Goal: Navigation & Orientation: Find specific page/section

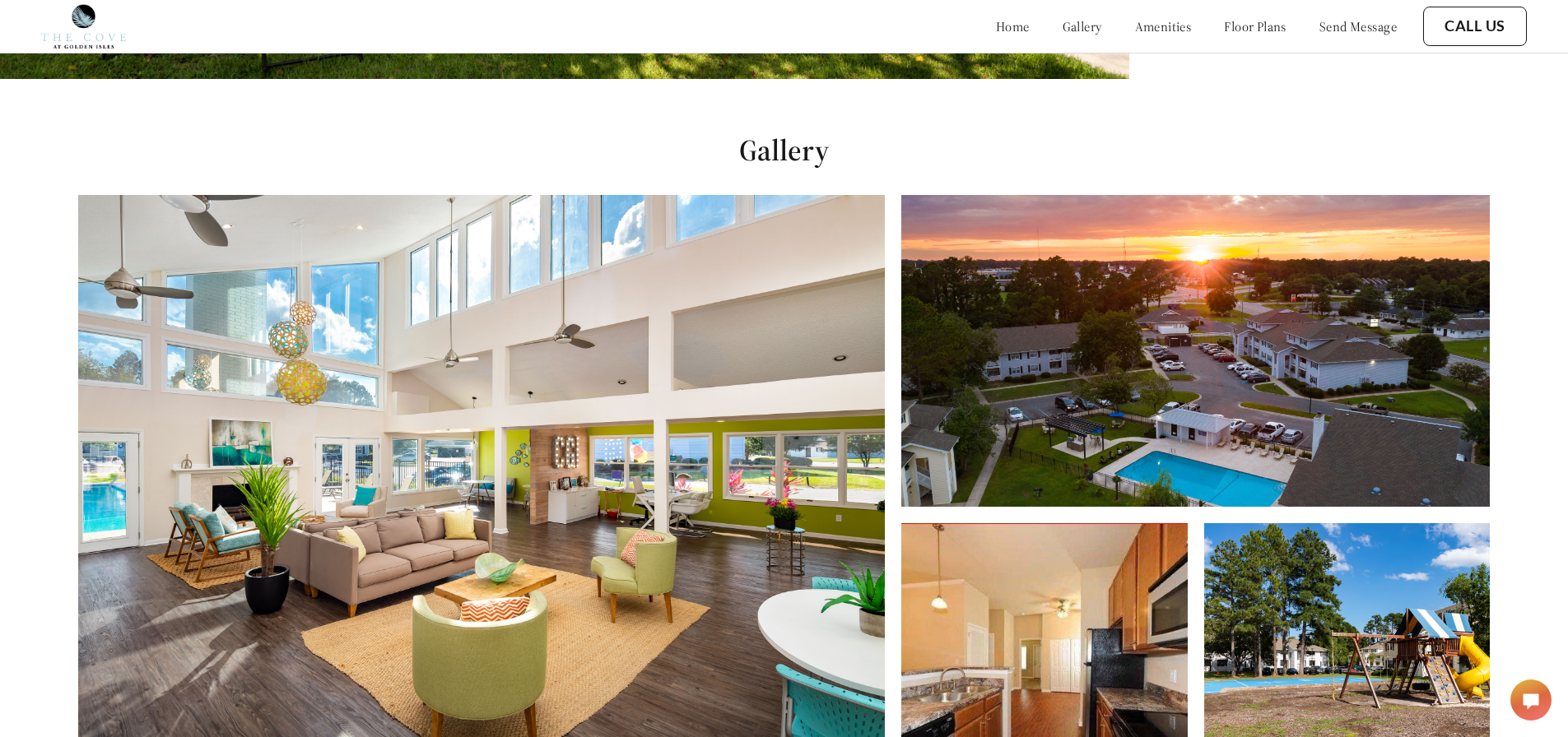
scroll to position [988, 0]
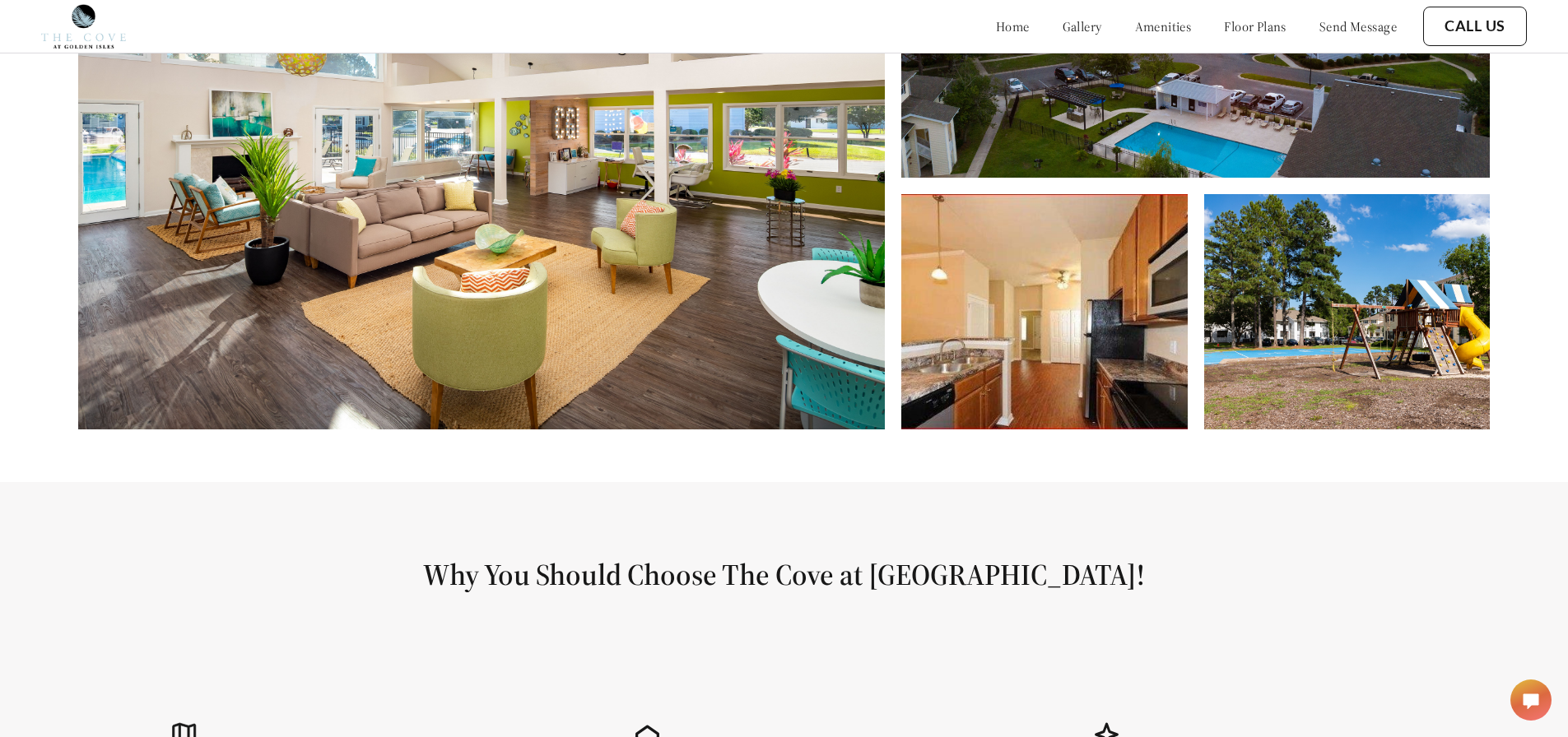
click at [998, 323] on img at bounding box center [1043, 312] width 285 height 236
click at [1020, 323] on img at bounding box center [1043, 312] width 285 height 236
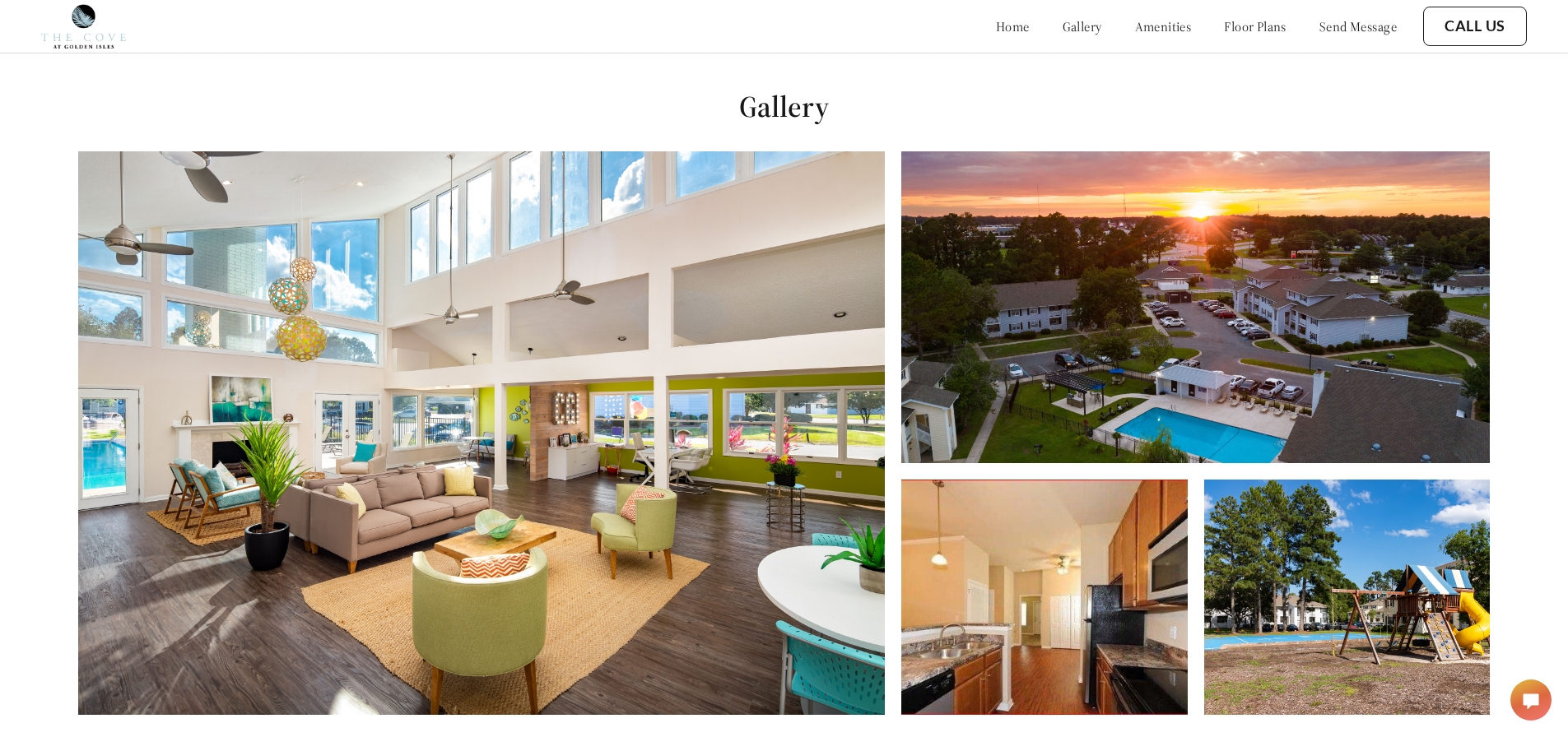
scroll to position [823, 0]
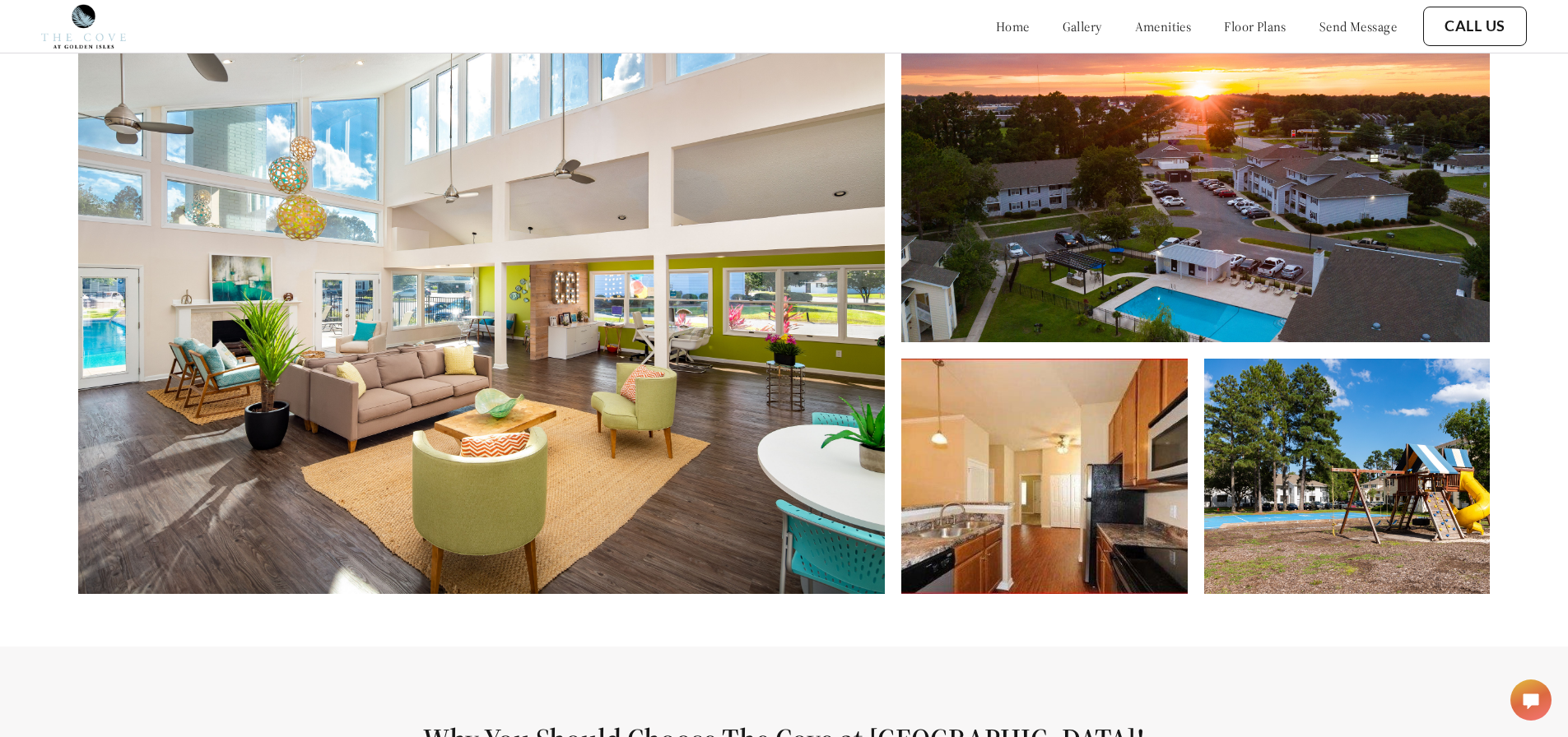
click at [1091, 537] on img at bounding box center [1043, 476] width 285 height 236
click at [1081, 533] on img at bounding box center [1043, 476] width 285 height 236
click at [592, 389] on img at bounding box center [482, 312] width 807 height 563
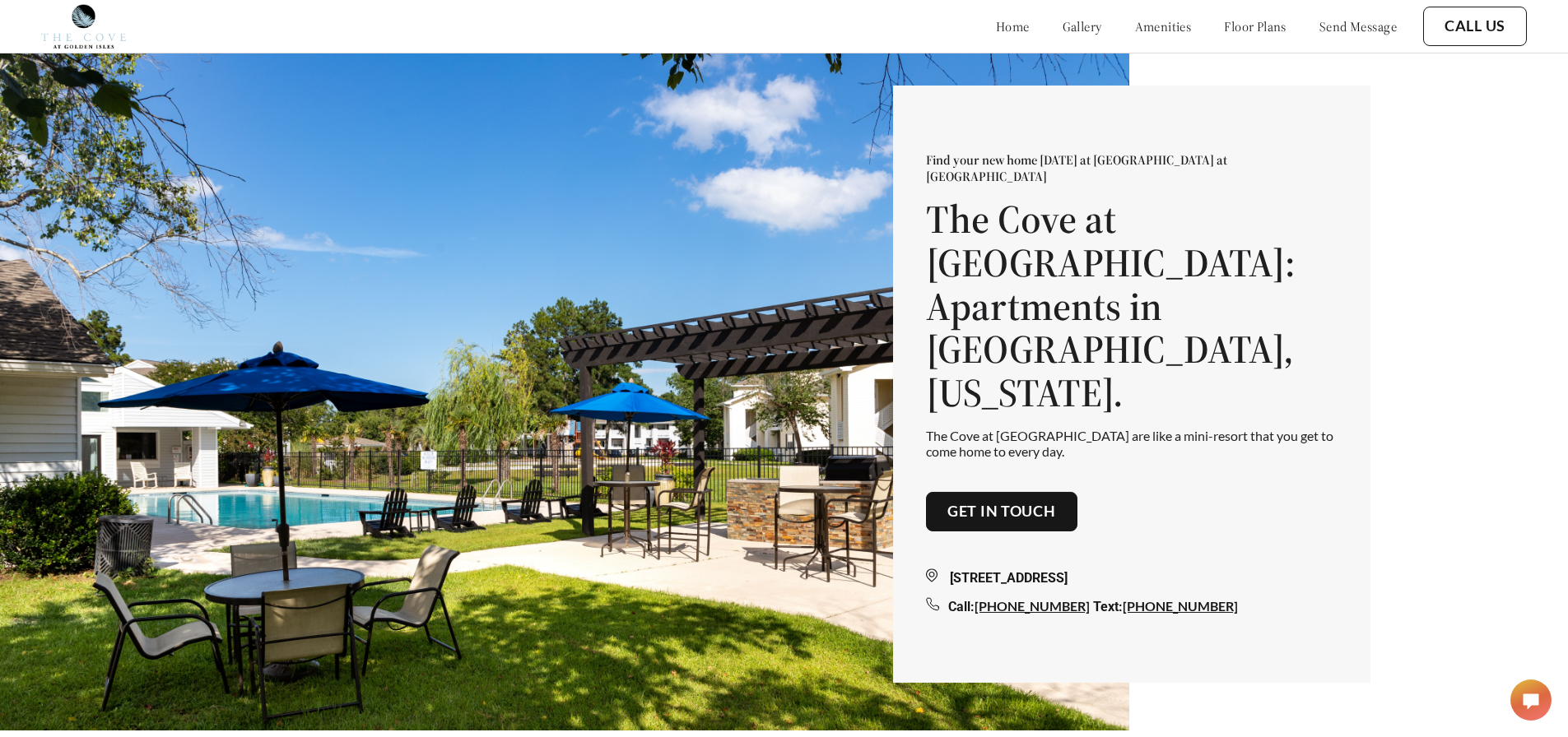
scroll to position [0, 0]
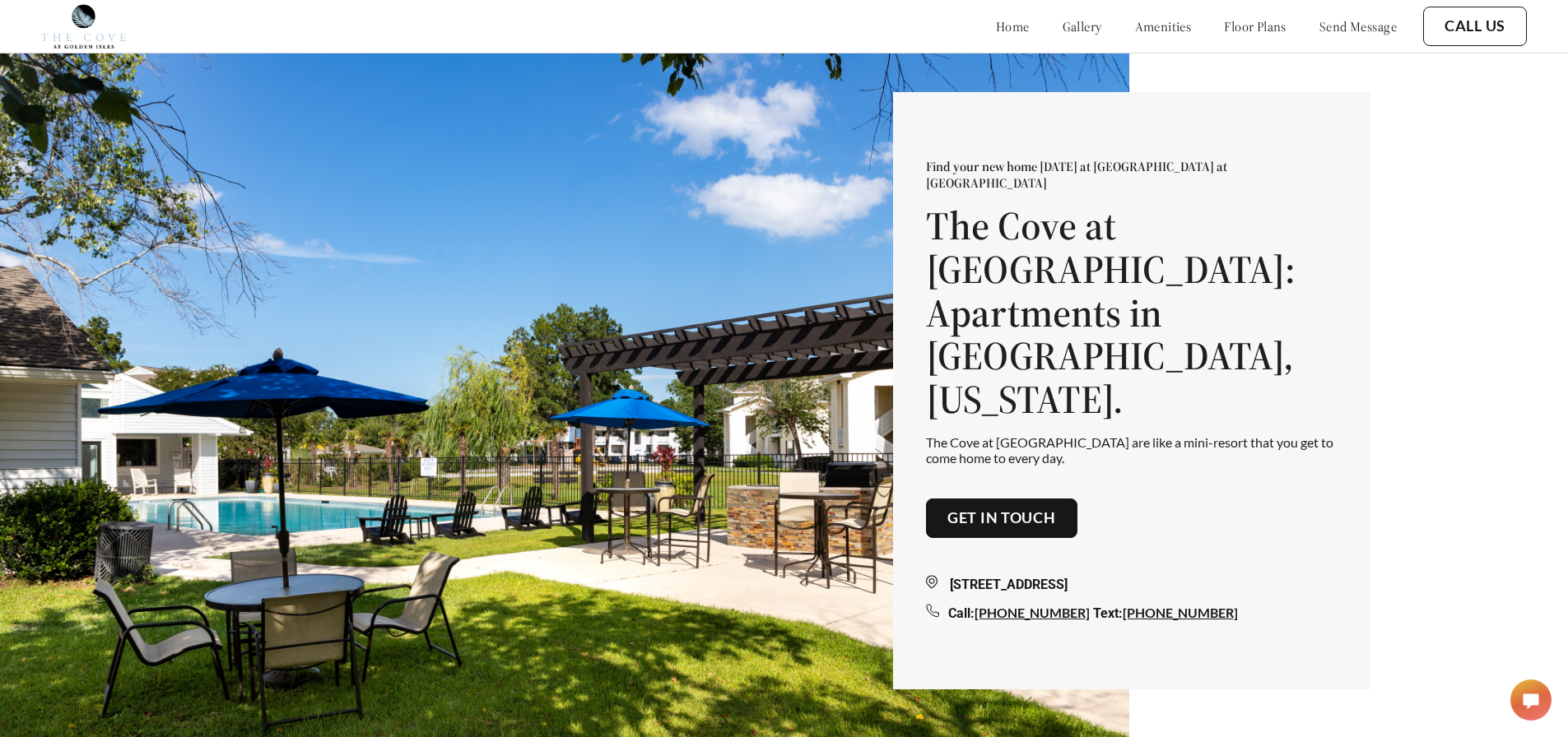
click at [1062, 22] on link "gallery" at bounding box center [1082, 26] width 40 height 17
click at [1135, 31] on link "amenities" at bounding box center [1163, 26] width 57 height 17
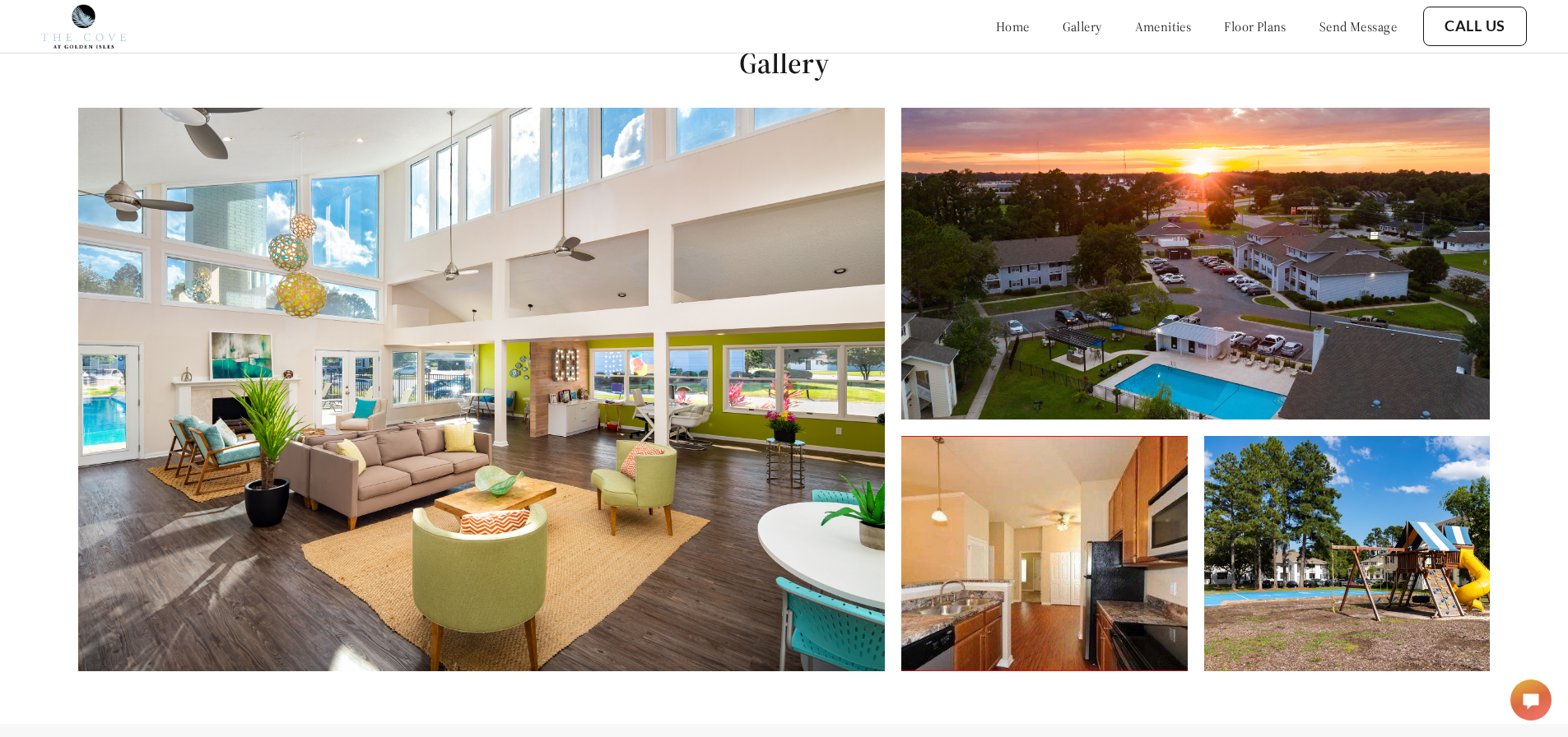
scroll to position [824, 0]
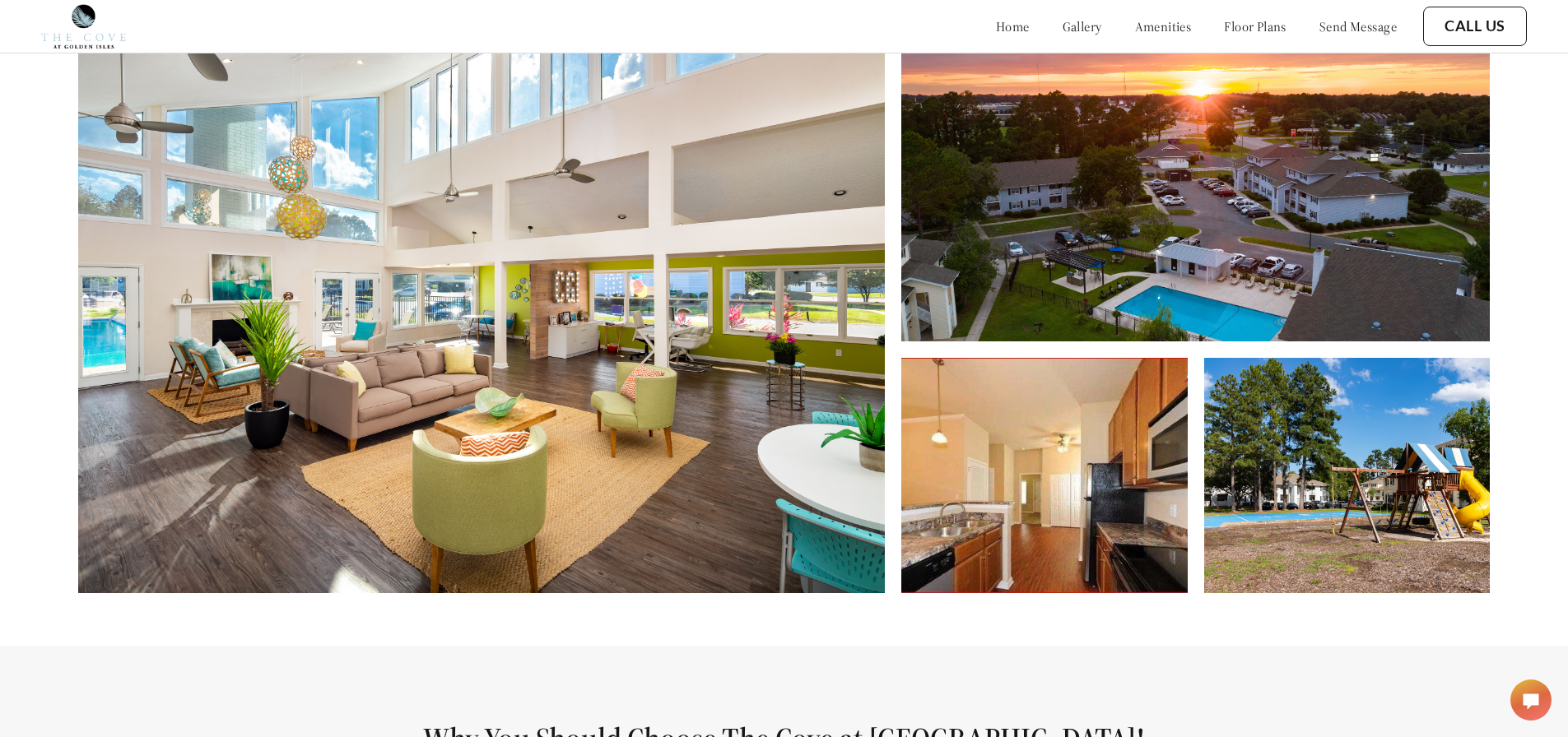
click at [996, 26] on link "home" at bounding box center [1013, 26] width 34 height 17
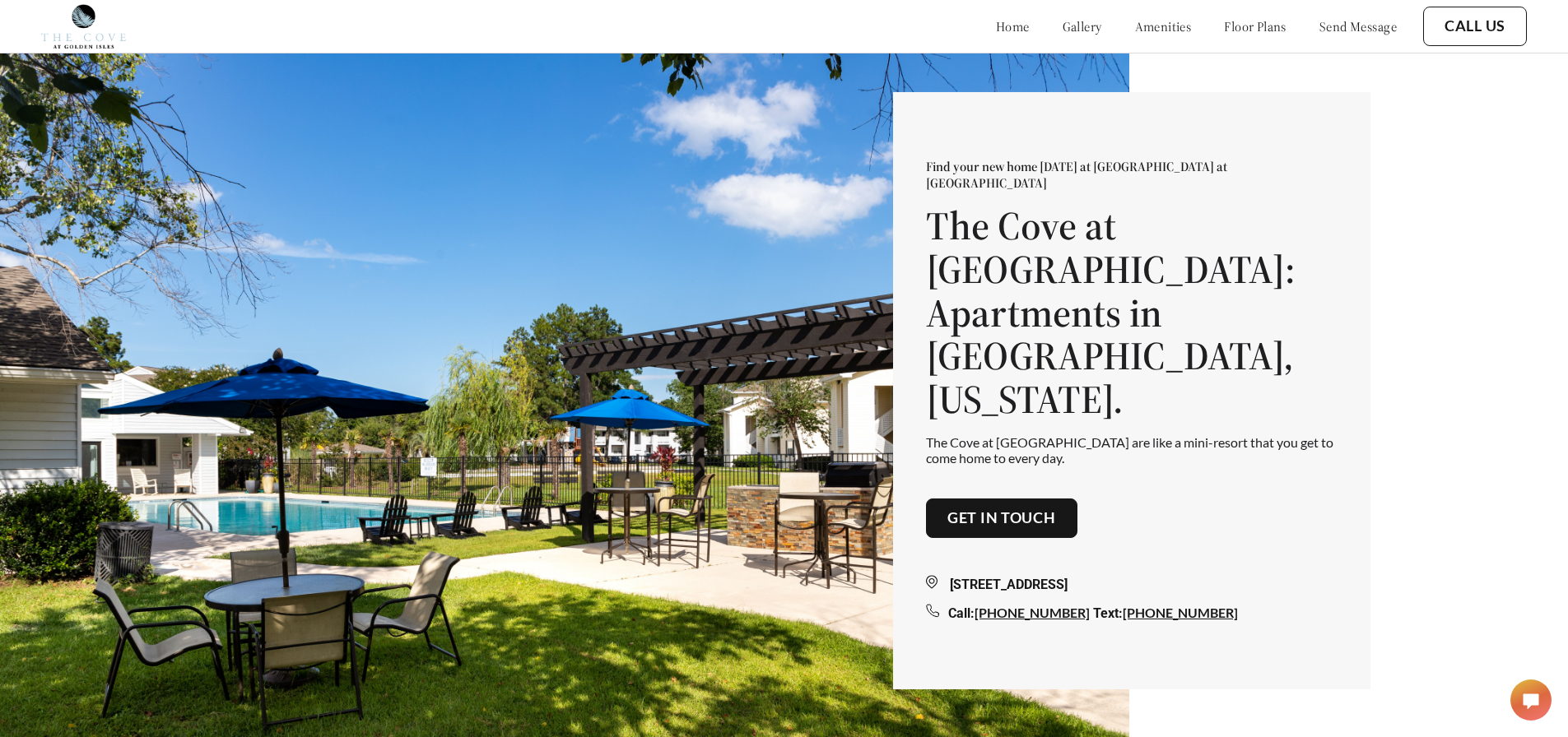
click at [1244, 21] on link "floor plans" at bounding box center [1255, 26] width 63 height 17
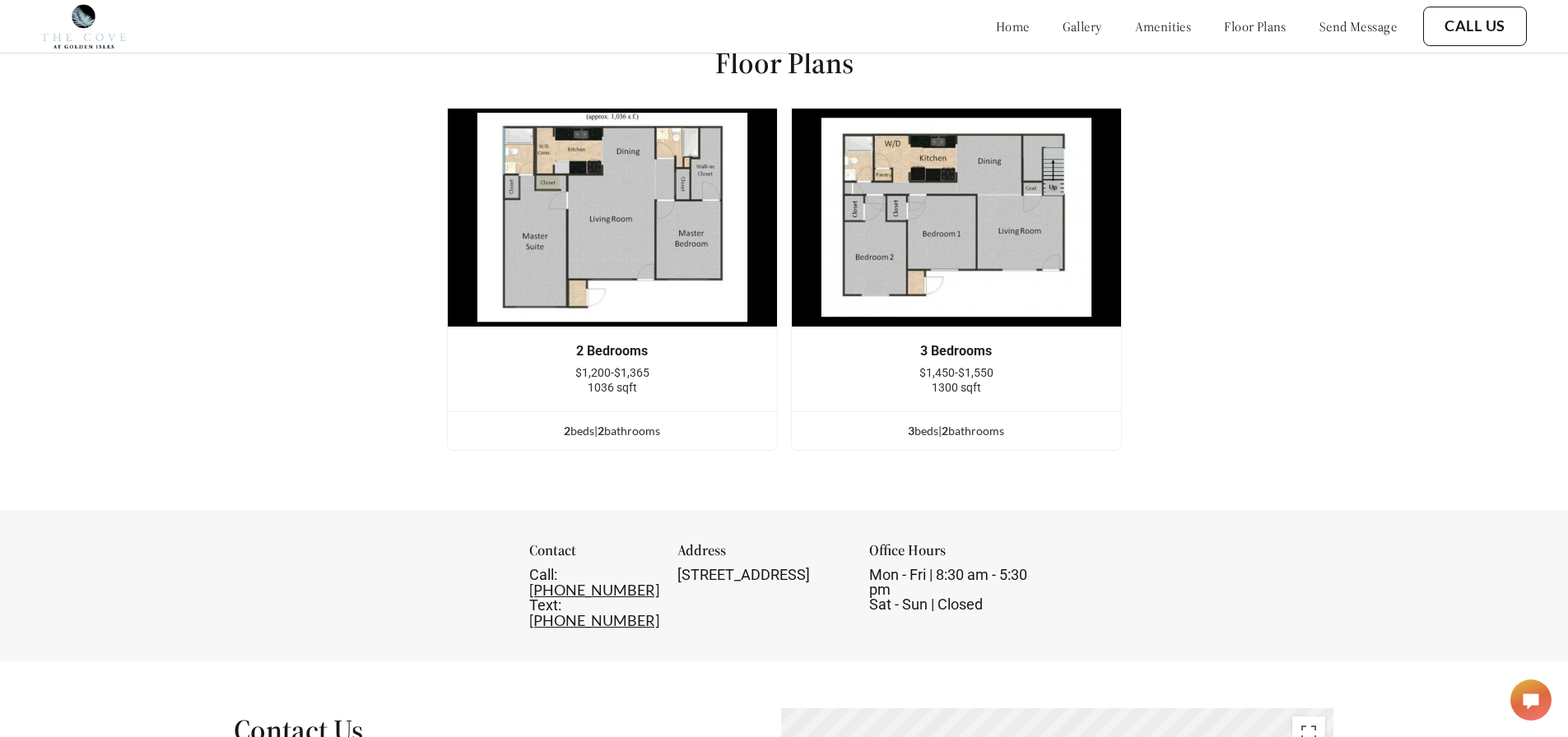
scroll to position [2132, 0]
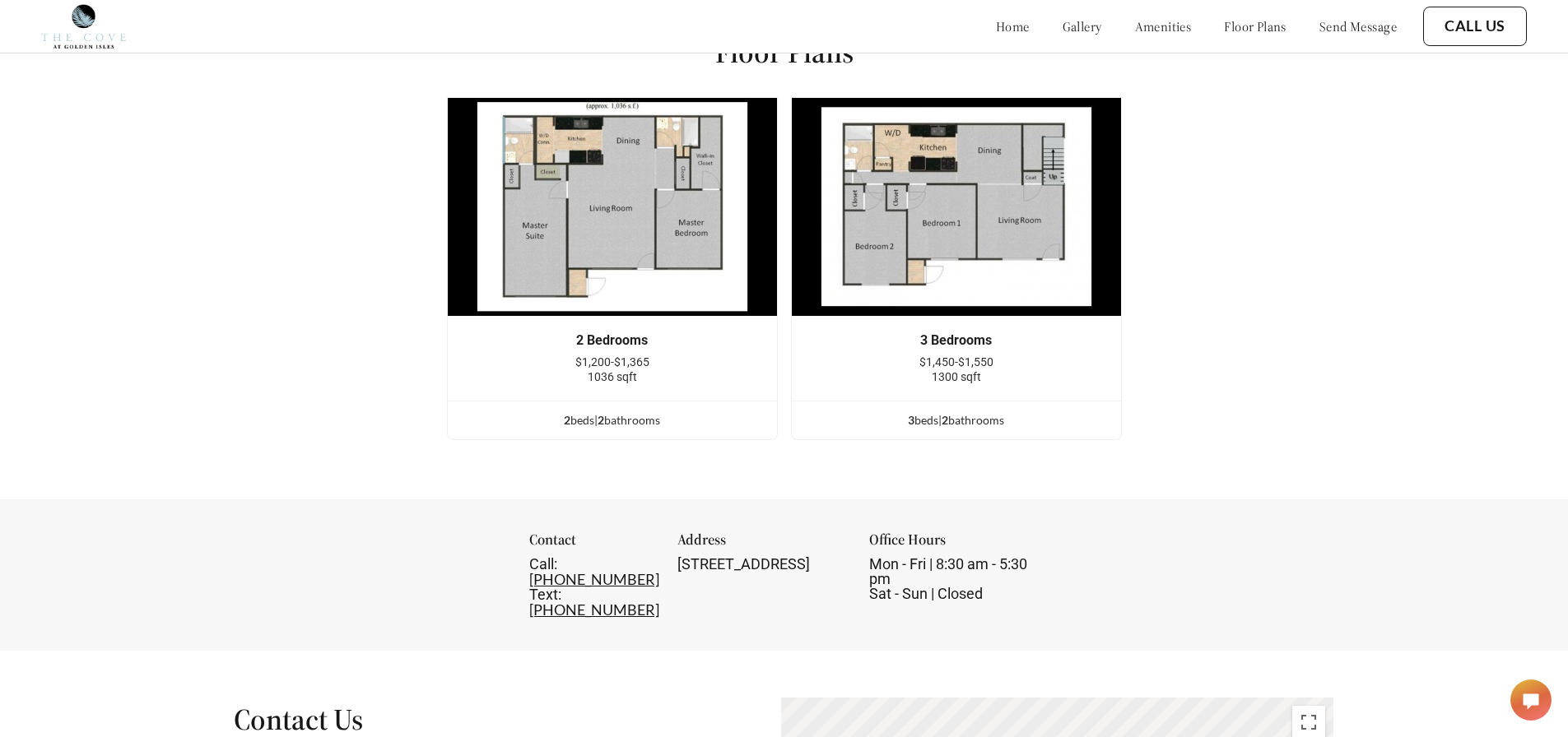
click at [1320, 28] on link "send message" at bounding box center [1359, 26] width 78 height 17
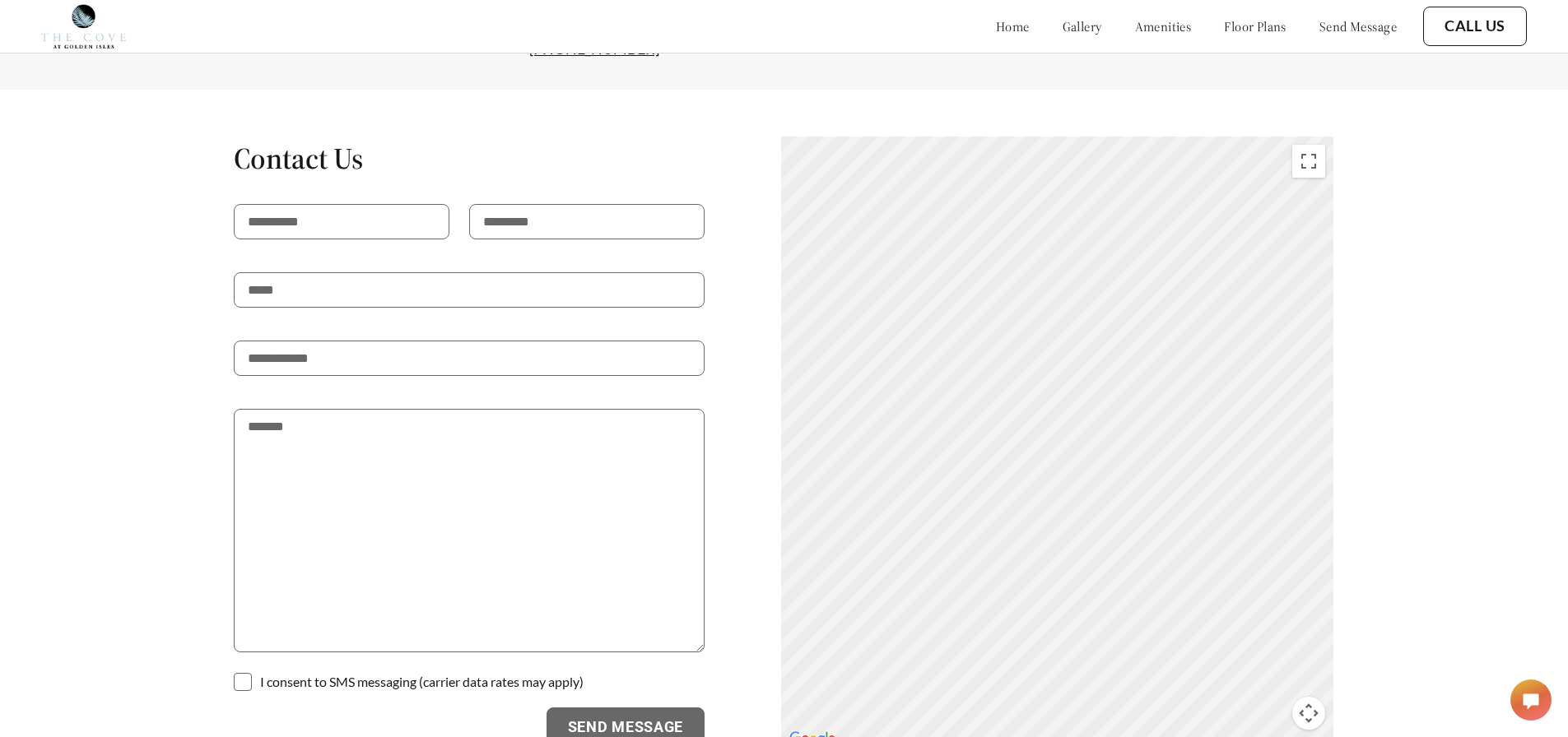
scroll to position [2787, 0]
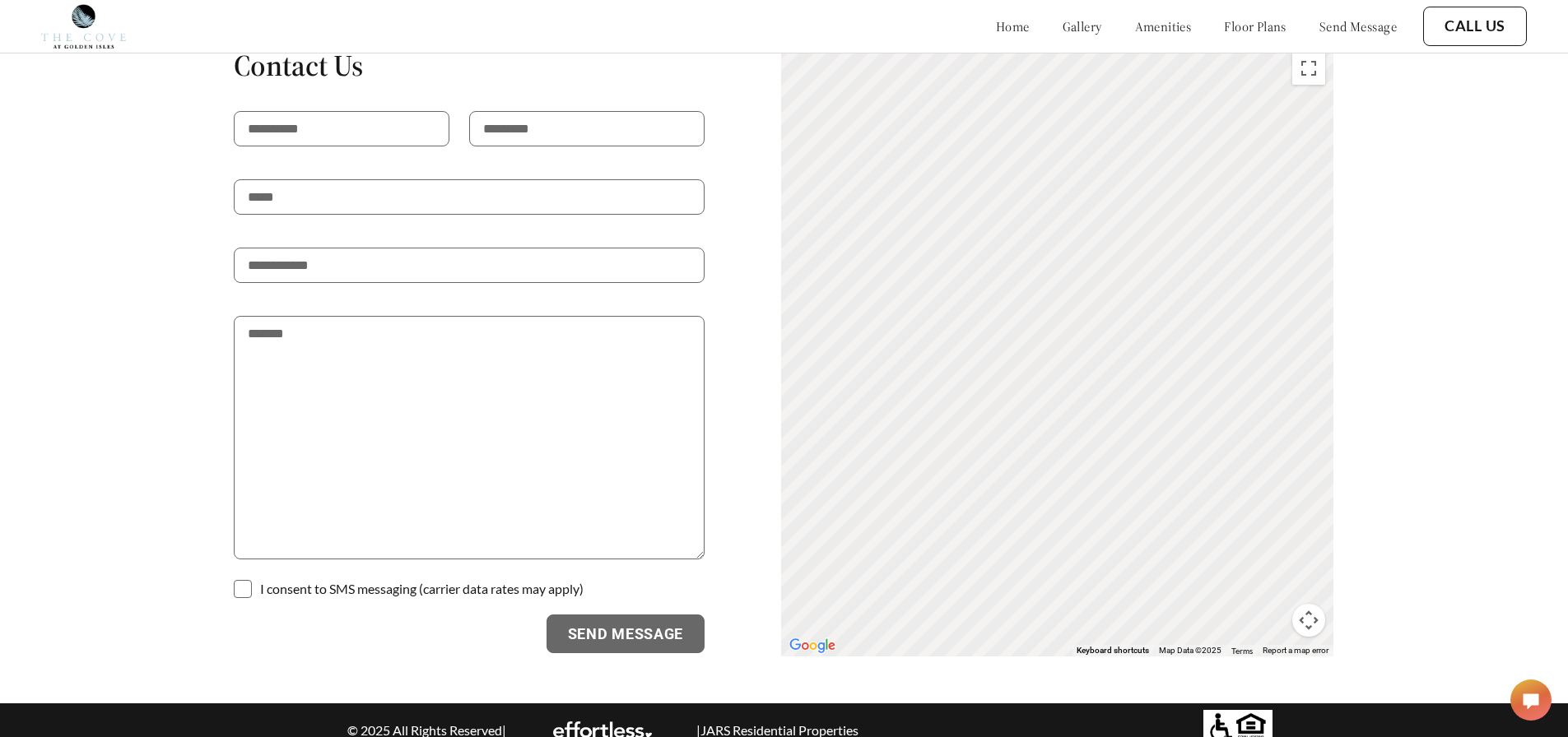
click at [1046, 41] on div "home gallery amenities floor plans send message" at bounding box center [1180, 26] width 434 height 45
click at [1062, 31] on link "gallery" at bounding box center [1082, 26] width 40 height 17
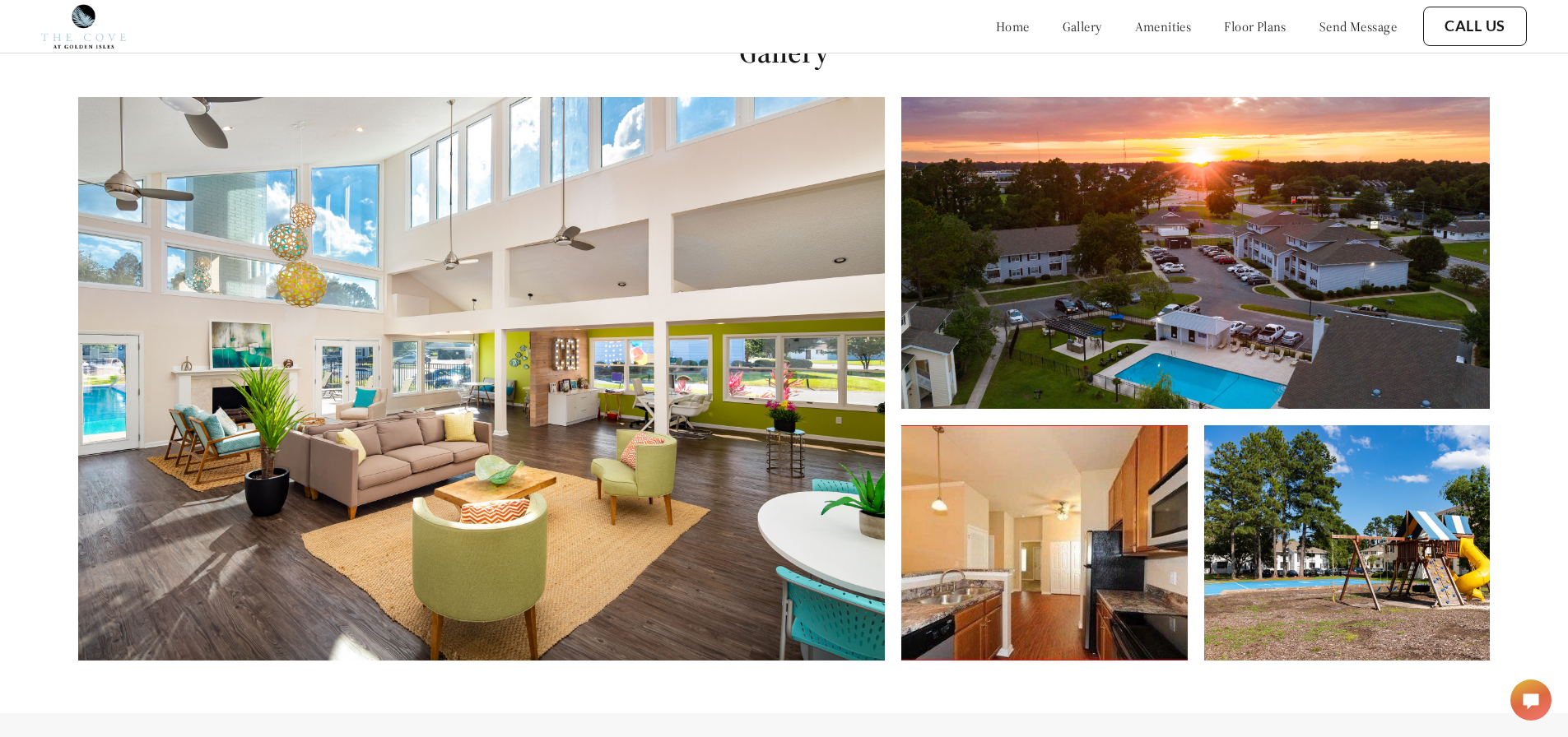
scroll to position [749, 0]
